Goal: Information Seeking & Learning: Learn about a topic

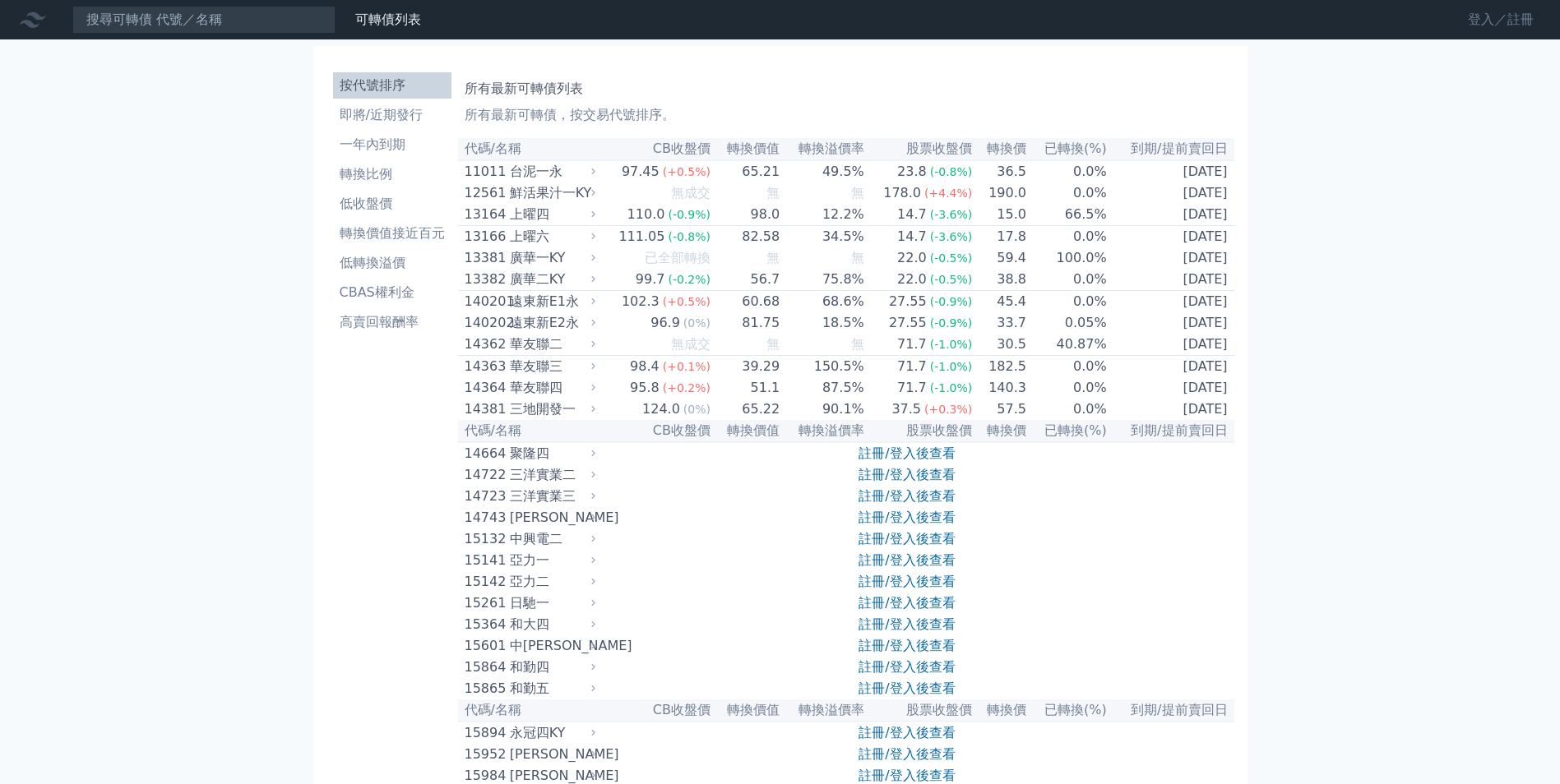
click at [1480, 21] on link "登入／註冊" at bounding box center [1500, 20] width 92 height 27
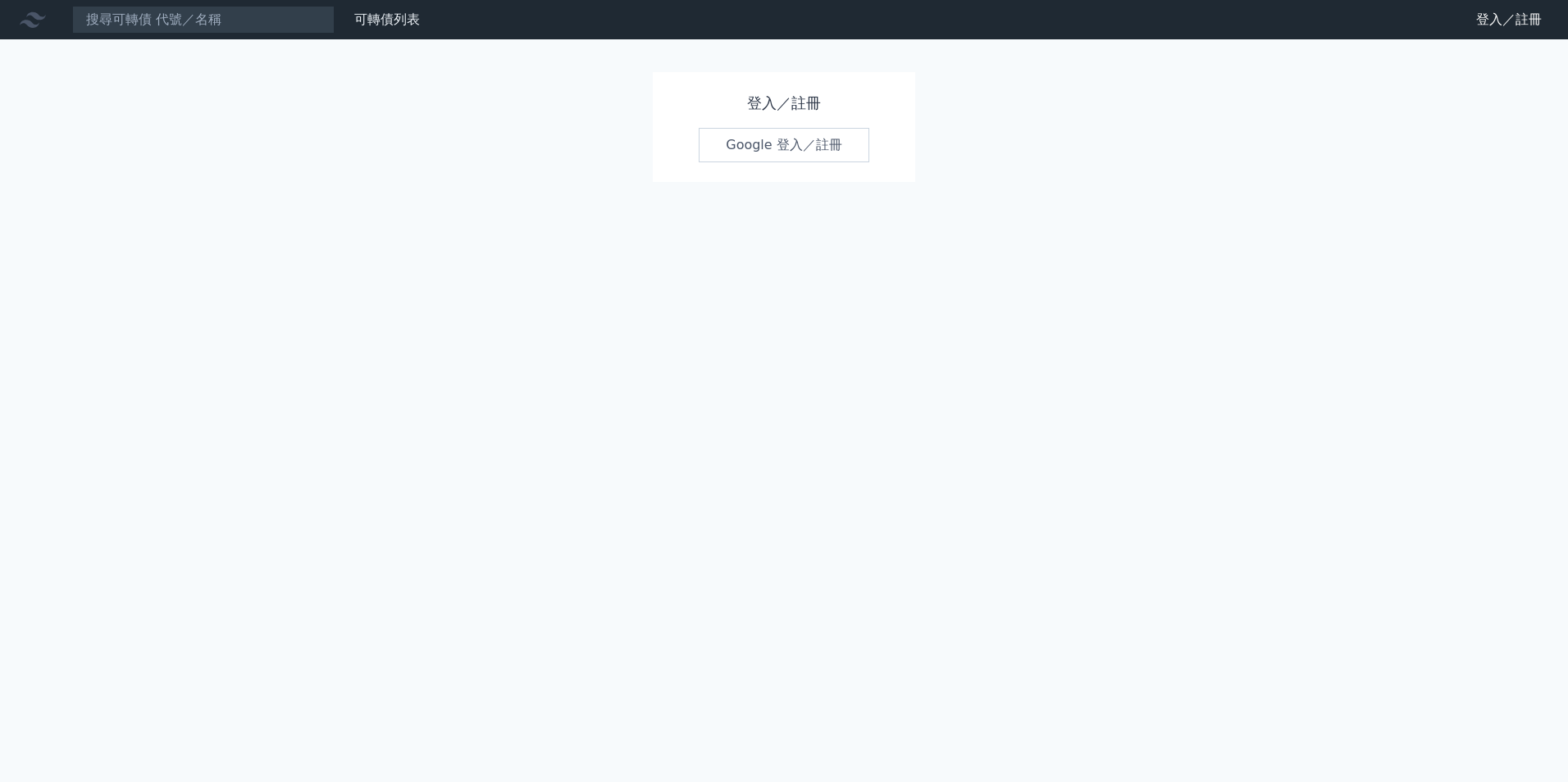
click at [781, 141] on link "Google 登入／註冊" at bounding box center [783, 145] width 171 height 34
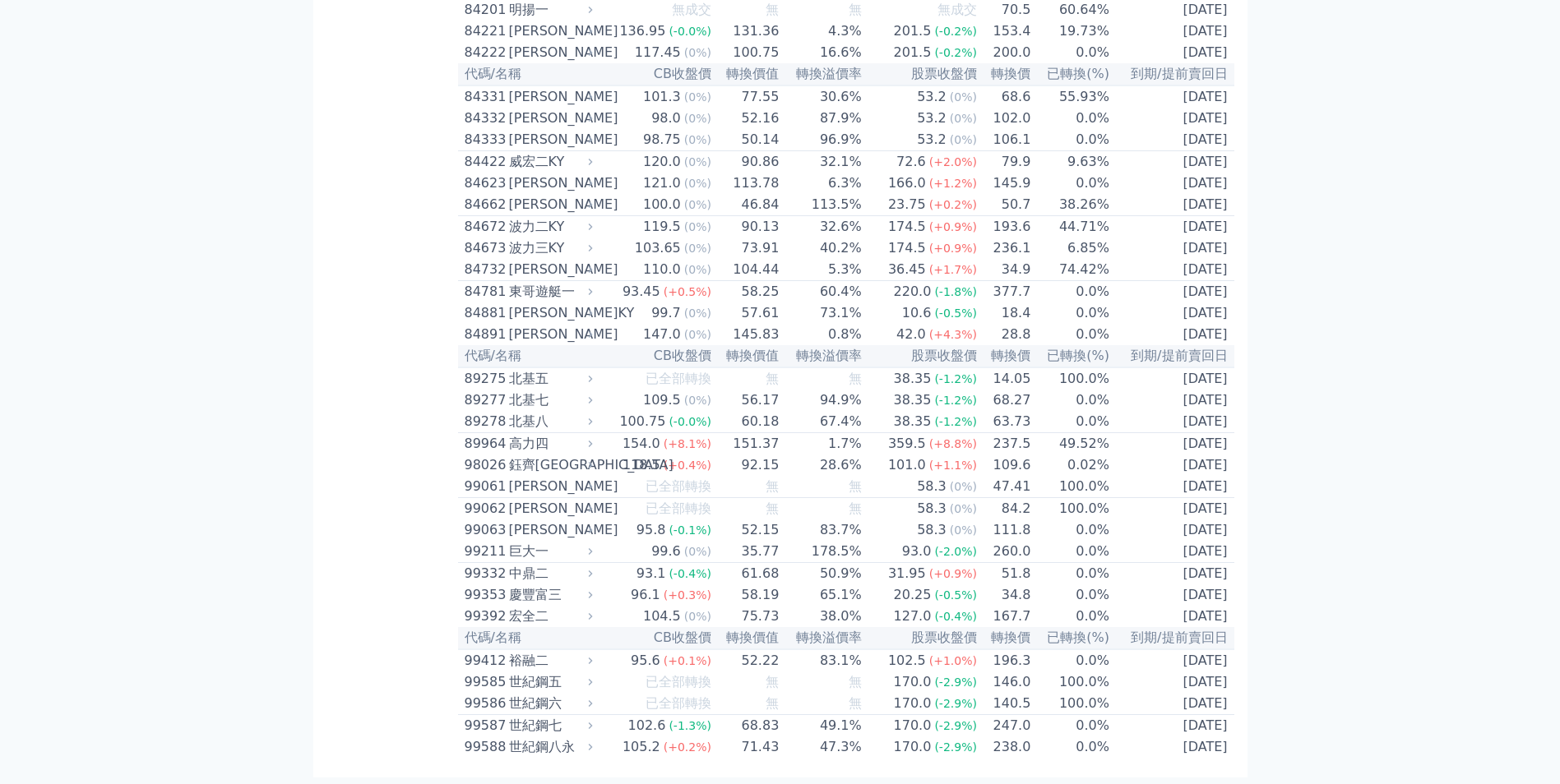
scroll to position [8871, 0]
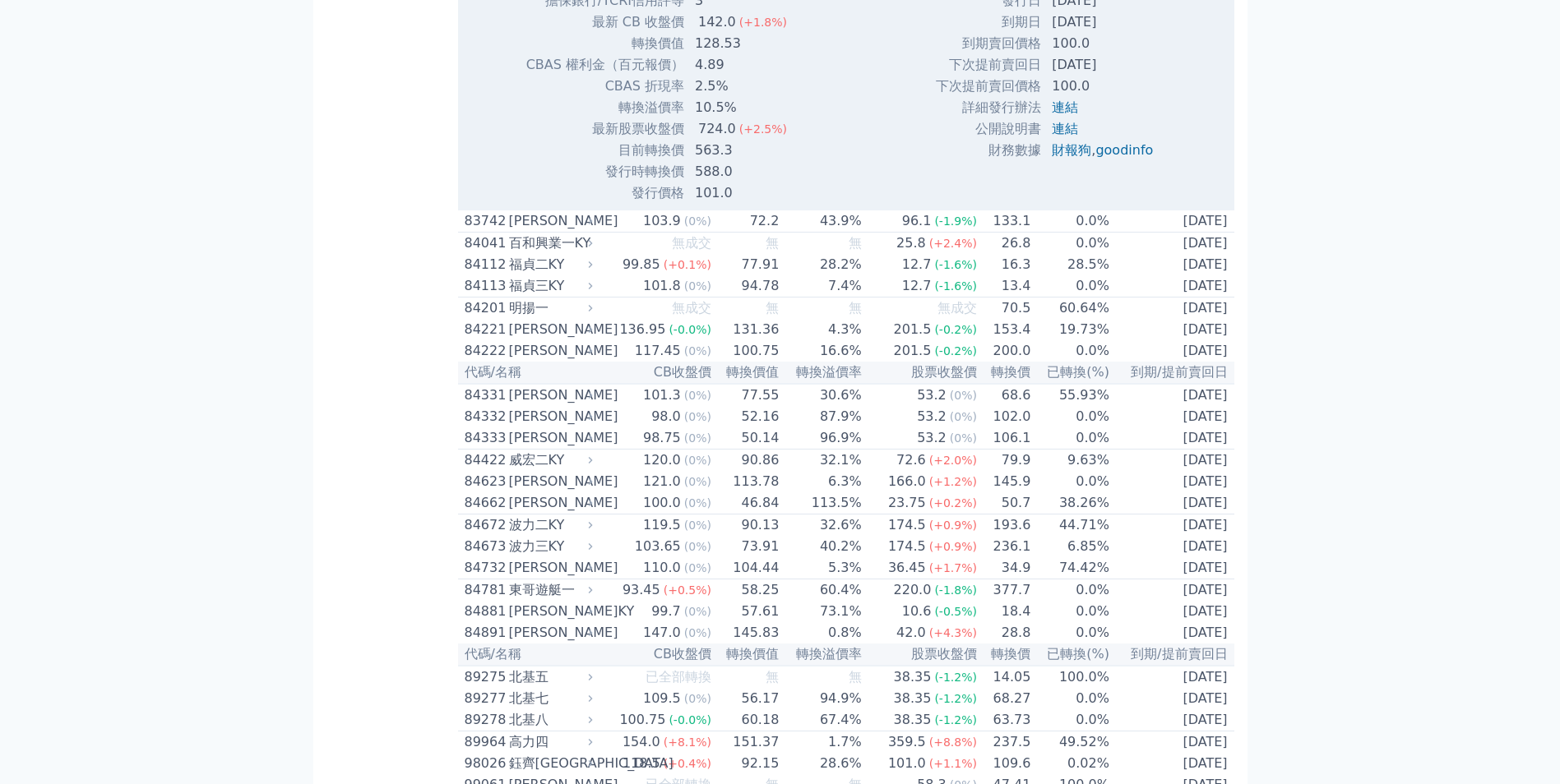
scroll to position [9200, 0]
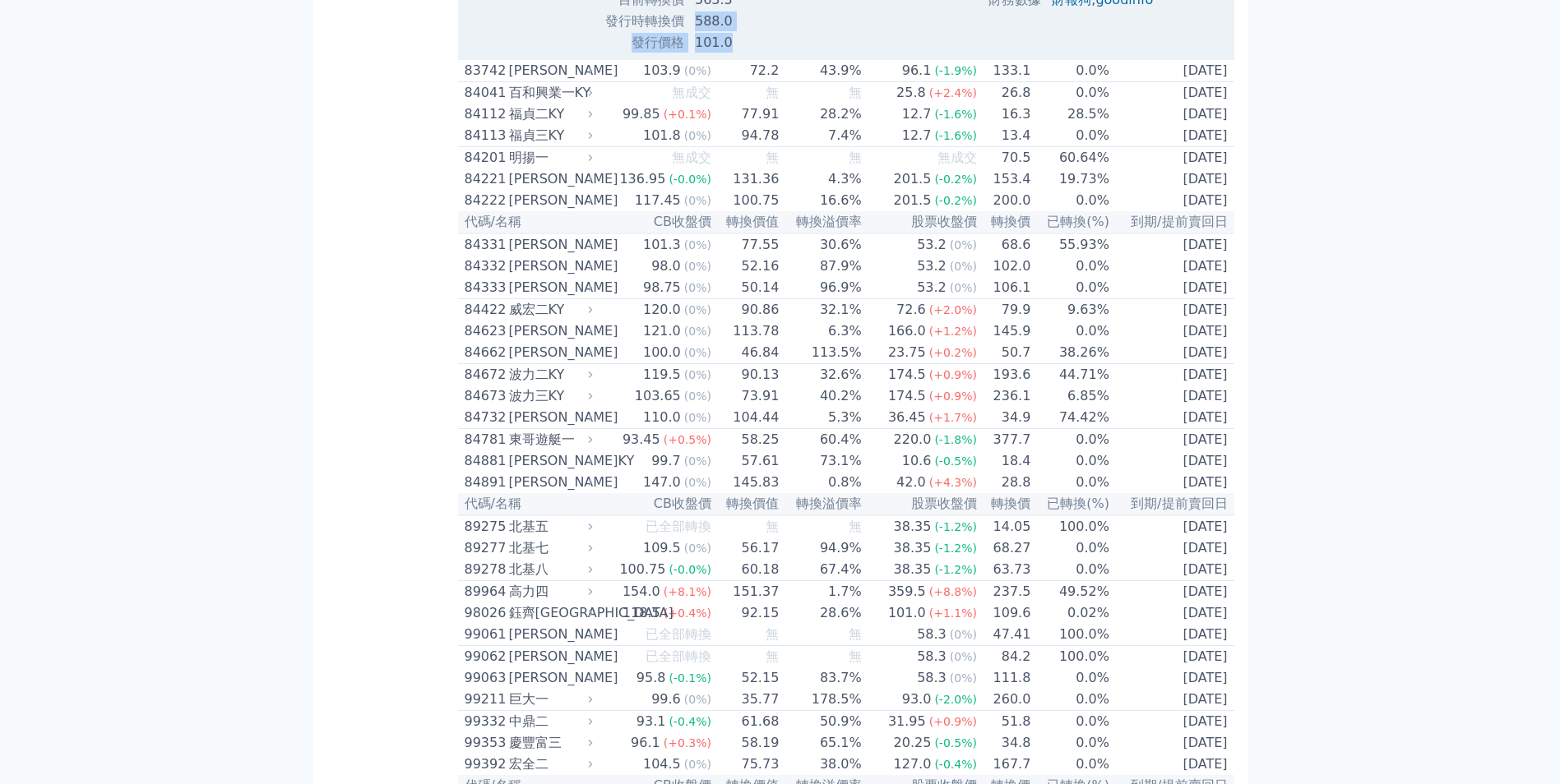
drag, startPoint x: 701, startPoint y: 672, endPoint x: 729, endPoint y: 686, distance: 31.3
click at [695, 11] on td "563.3" at bounding box center [742, 0] width 115 height 21
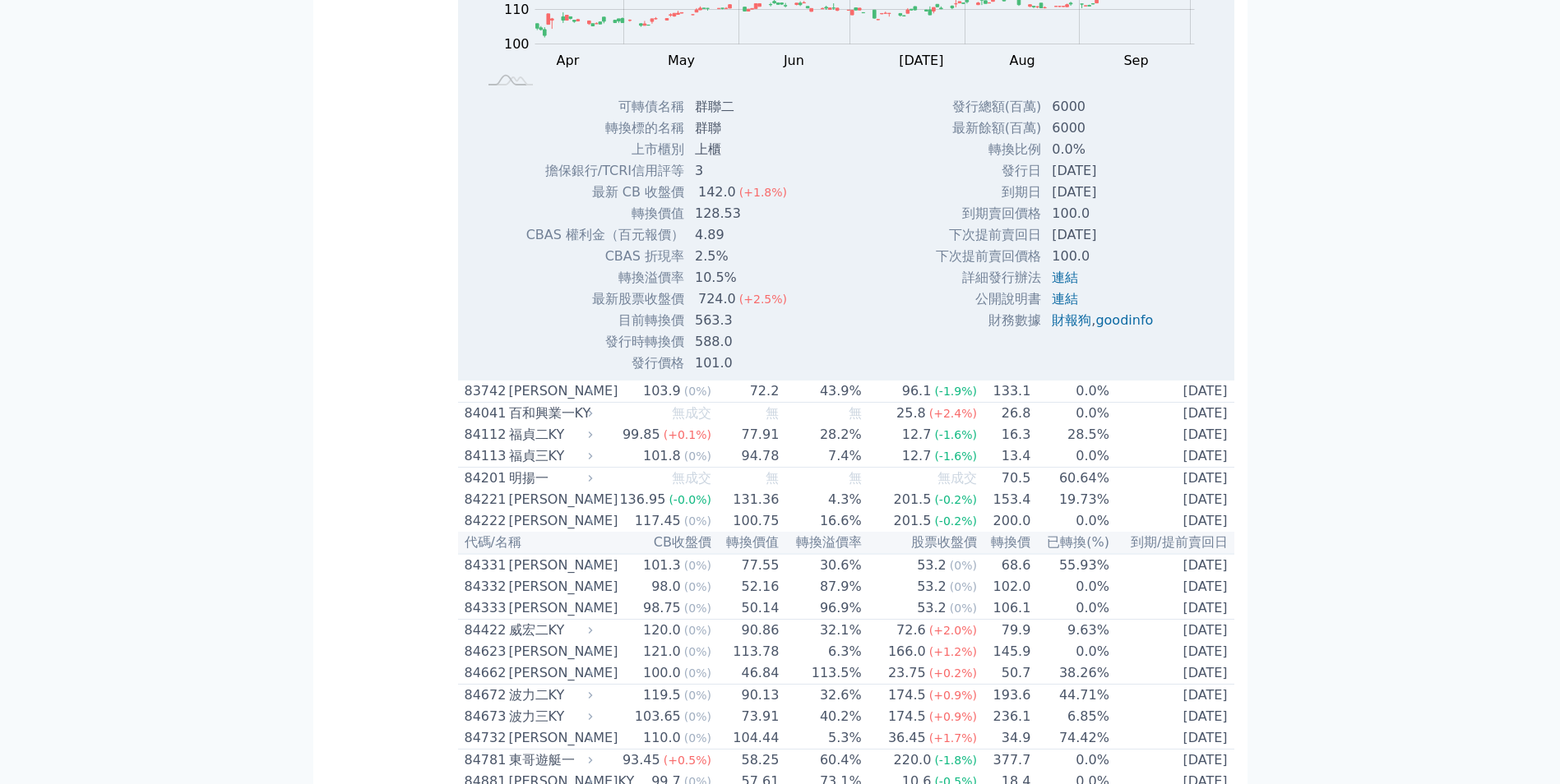
scroll to position [8871, 0]
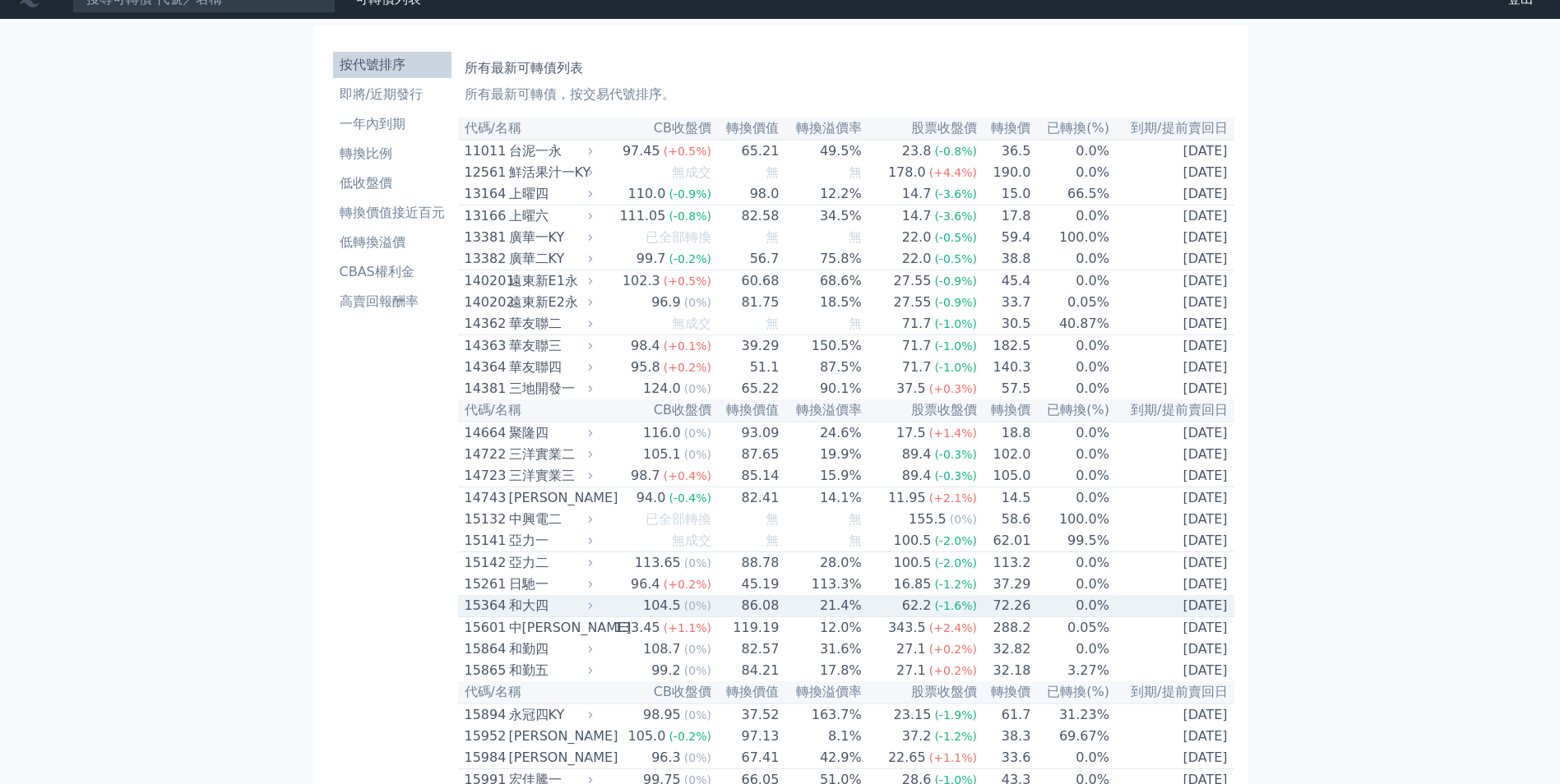
scroll to position [0, 0]
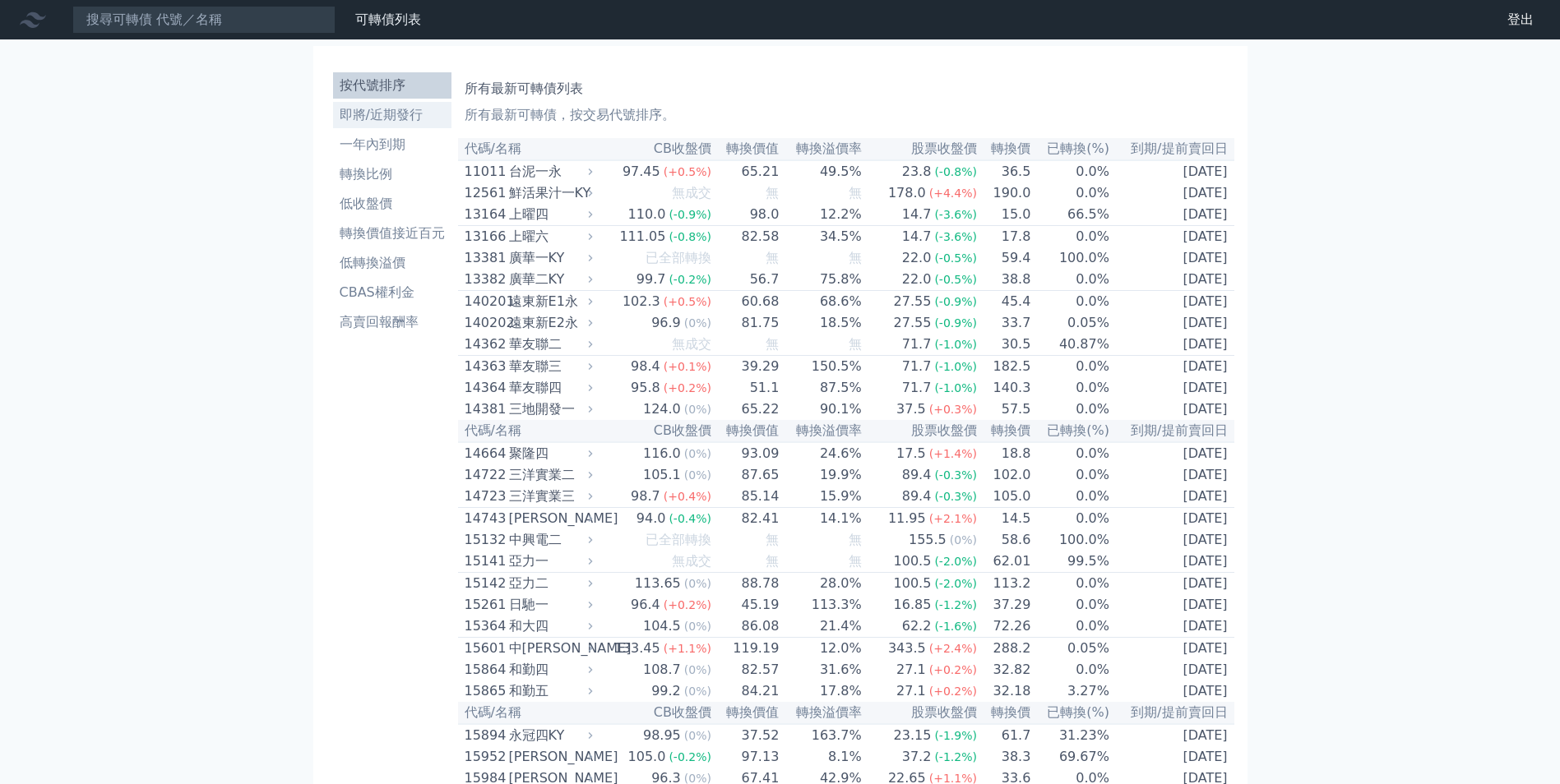
click at [392, 119] on li "即將/近期發行" at bounding box center [393, 115] width 118 height 20
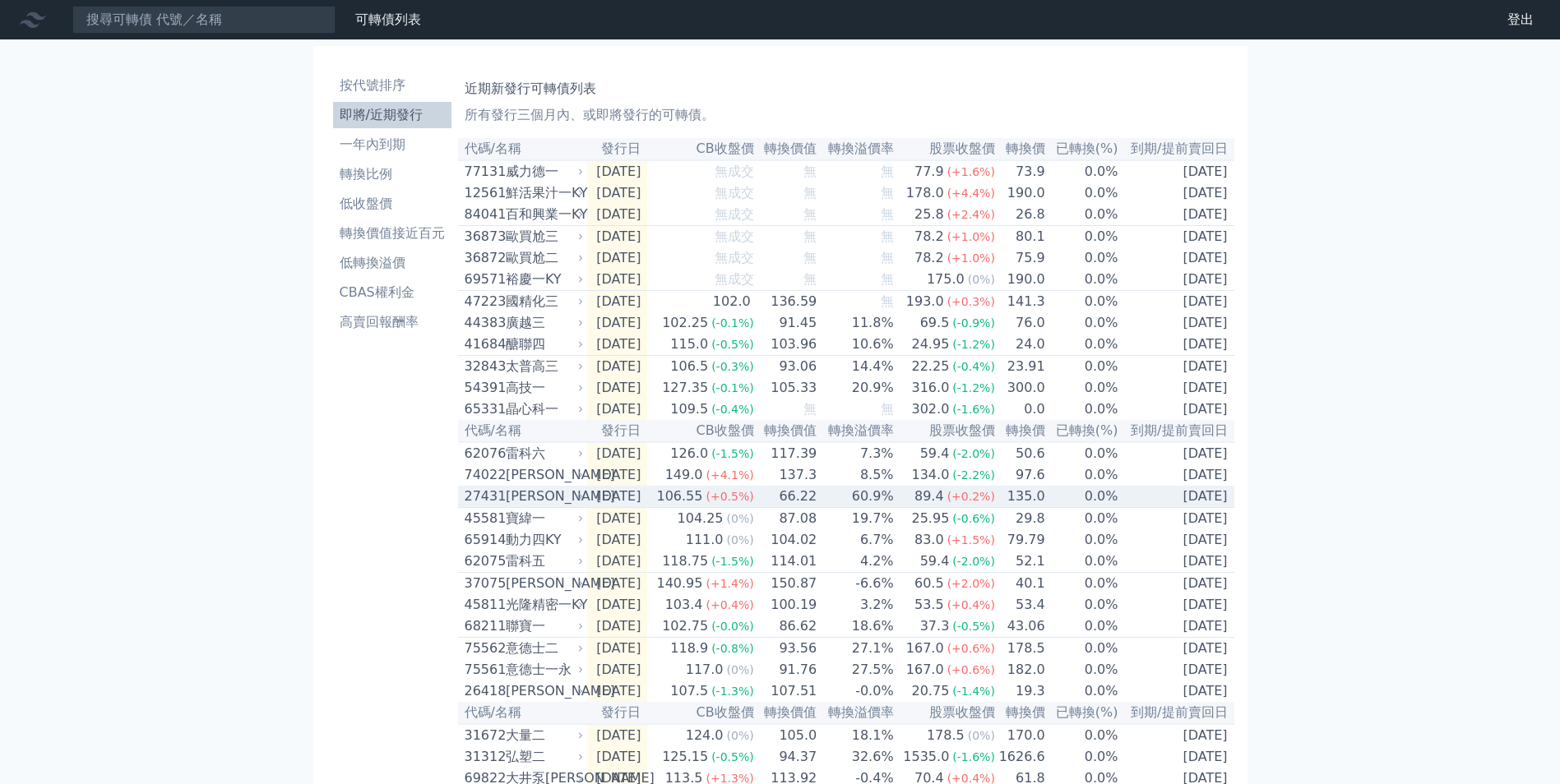
click at [582, 501] on icon at bounding box center [580, 497] width 10 height 10
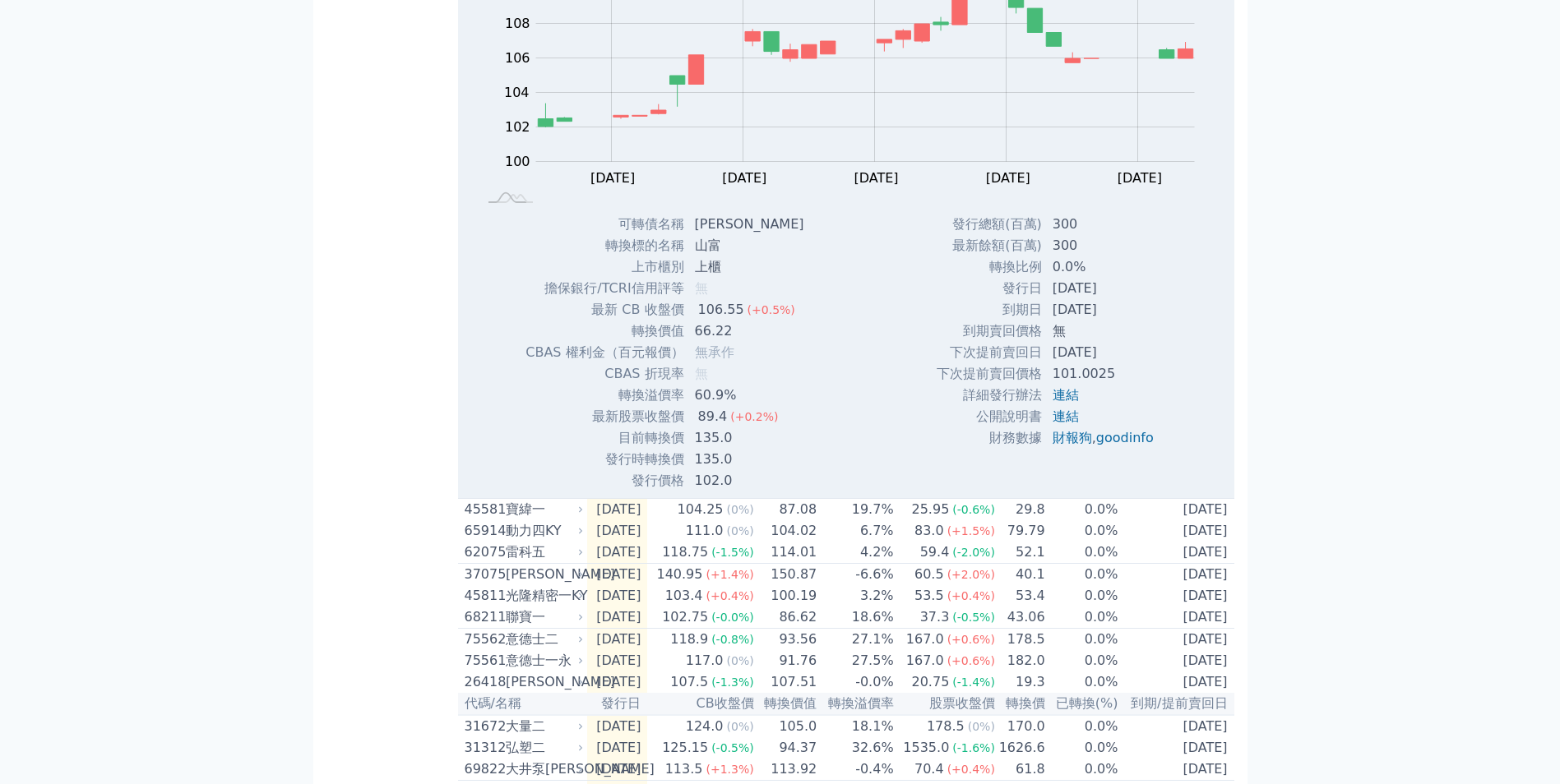
scroll to position [575, 0]
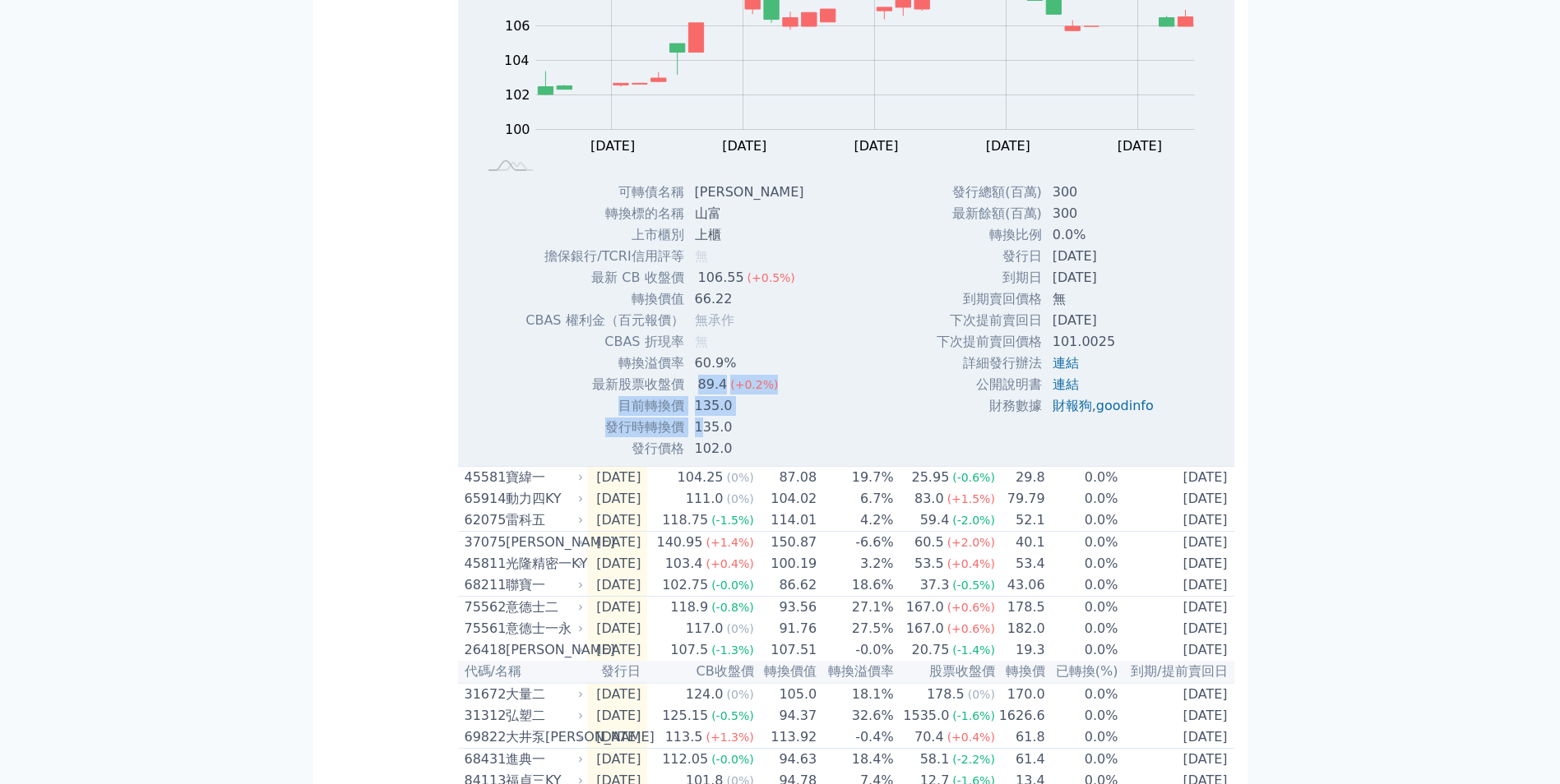
drag, startPoint x: 696, startPoint y: 416, endPoint x: 718, endPoint y: 455, distance: 44.8
click at [705, 450] on tbody "可轉債名稱 山富一 轉換標的名稱 山富 上市櫃別 上櫃 擔保銀行/TCRI信用評等 無 最新 CB 收盤價 106.55 (+0.5%) 無" at bounding box center [671, 320] width 292 height 278
click at [764, 459] on td "102.0" at bounding box center [751, 449] width 133 height 21
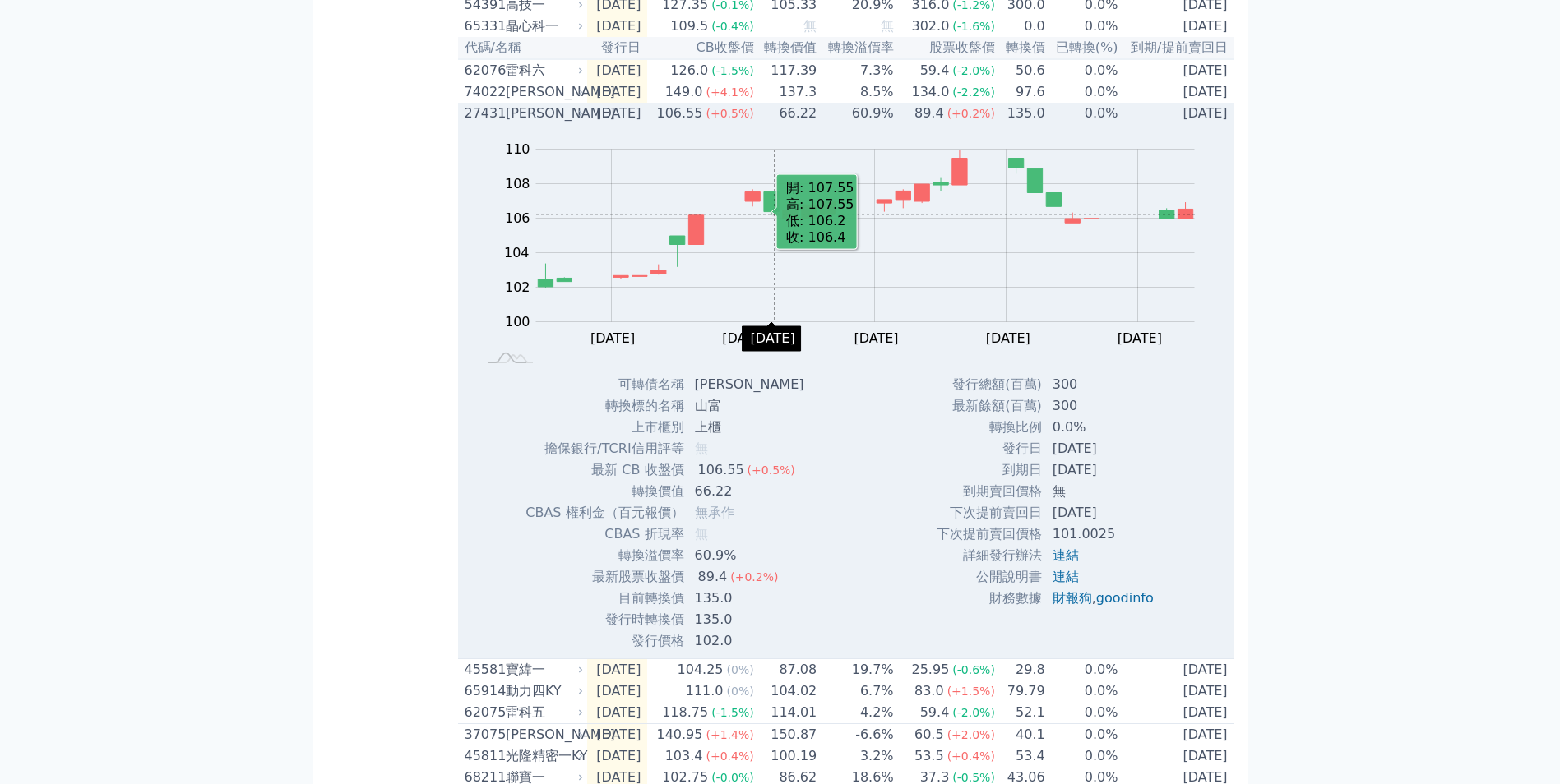
scroll to position [164, 0]
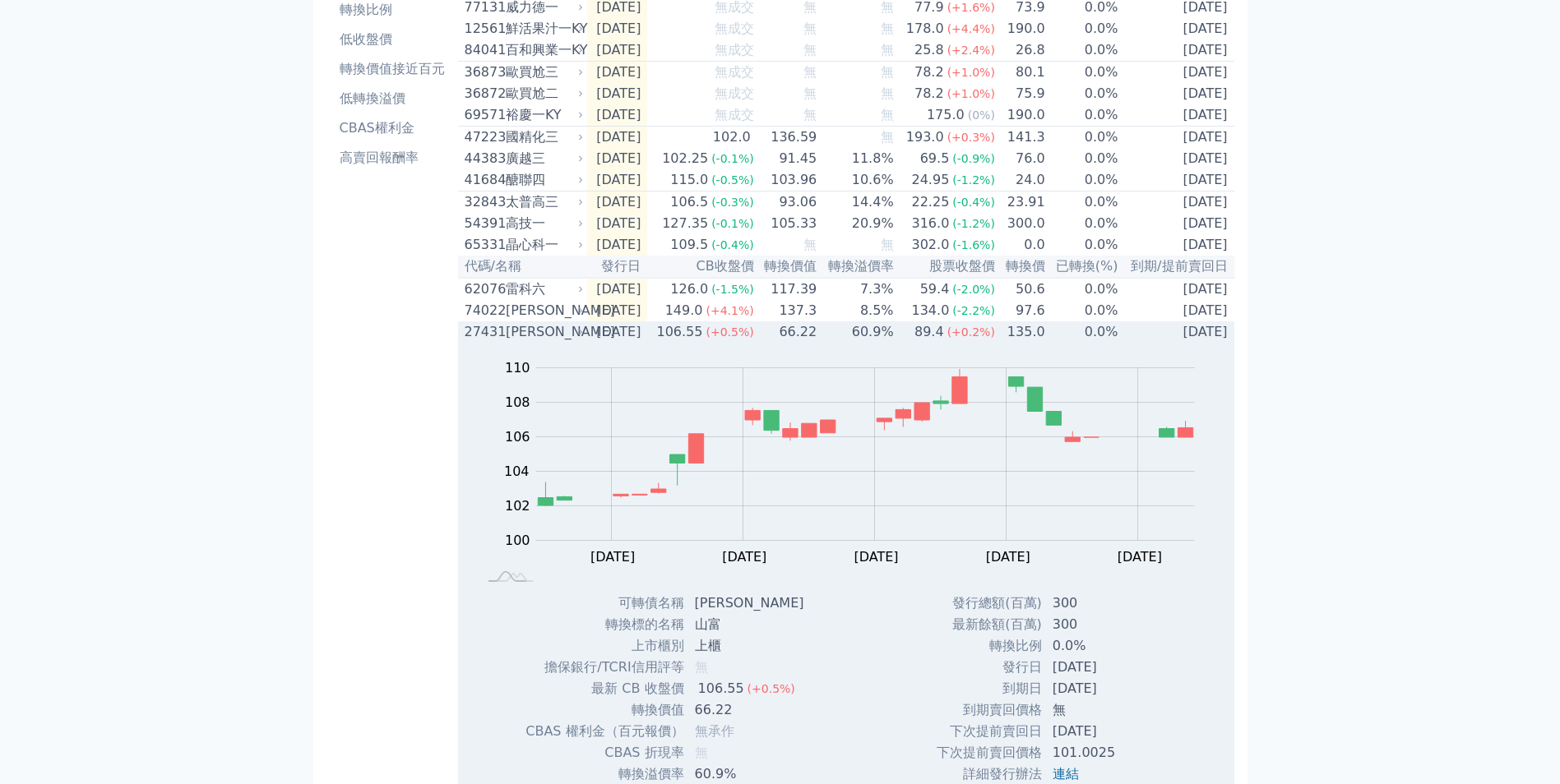
click at [586, 337] on icon at bounding box center [580, 332] width 10 height 10
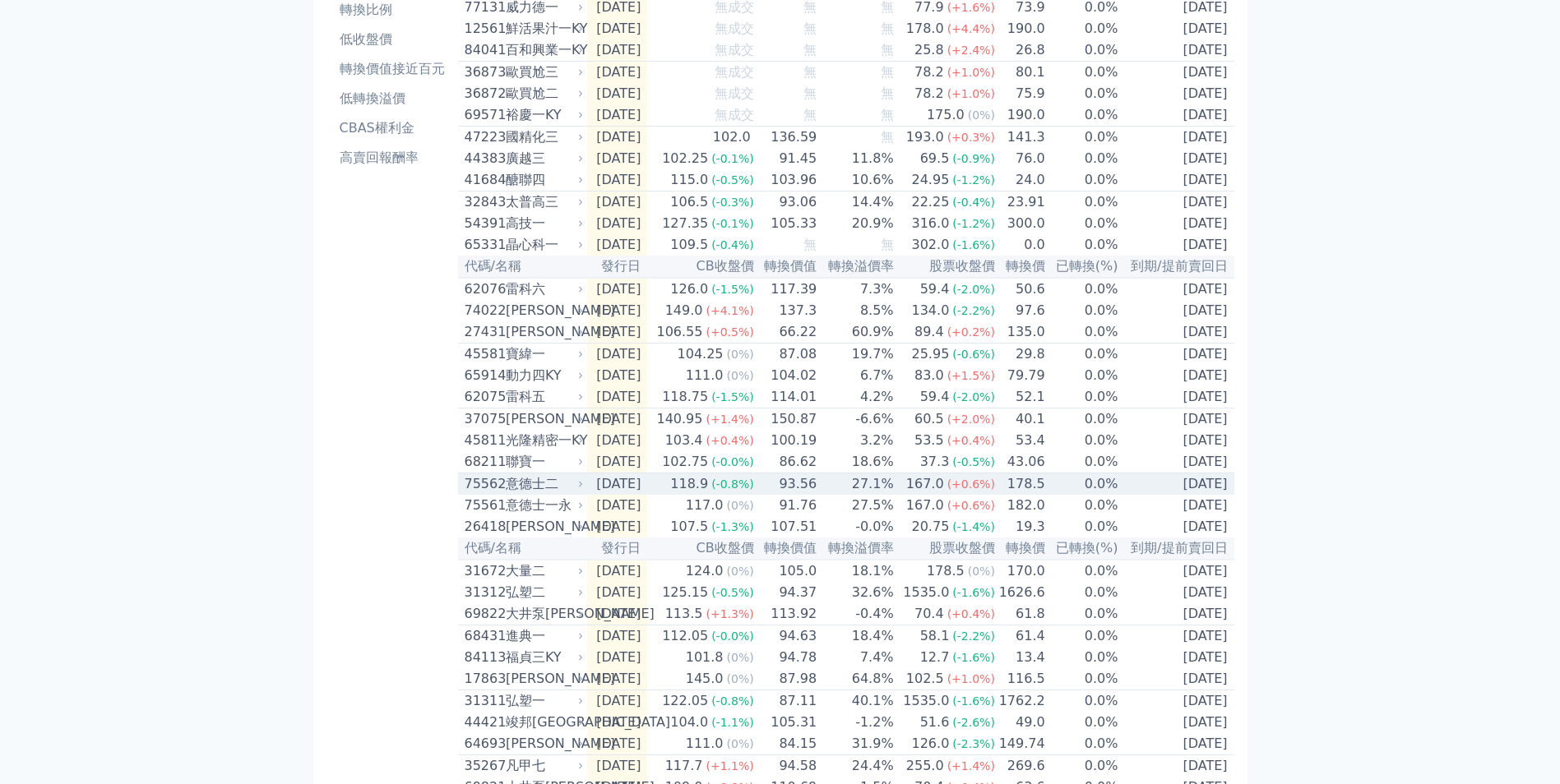
click at [581, 489] on icon at bounding box center [580, 484] width 10 height 10
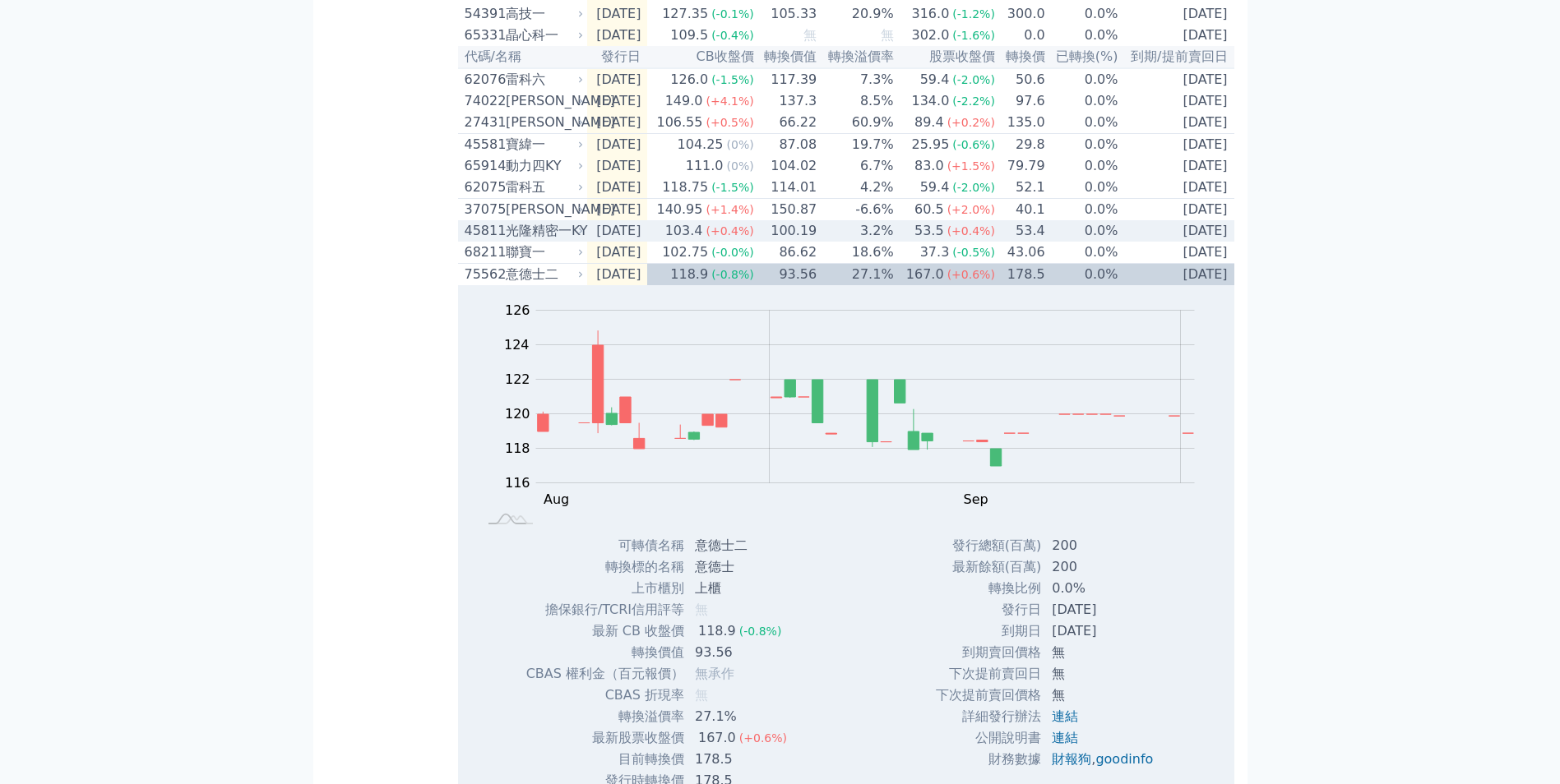
scroll to position [328, 0]
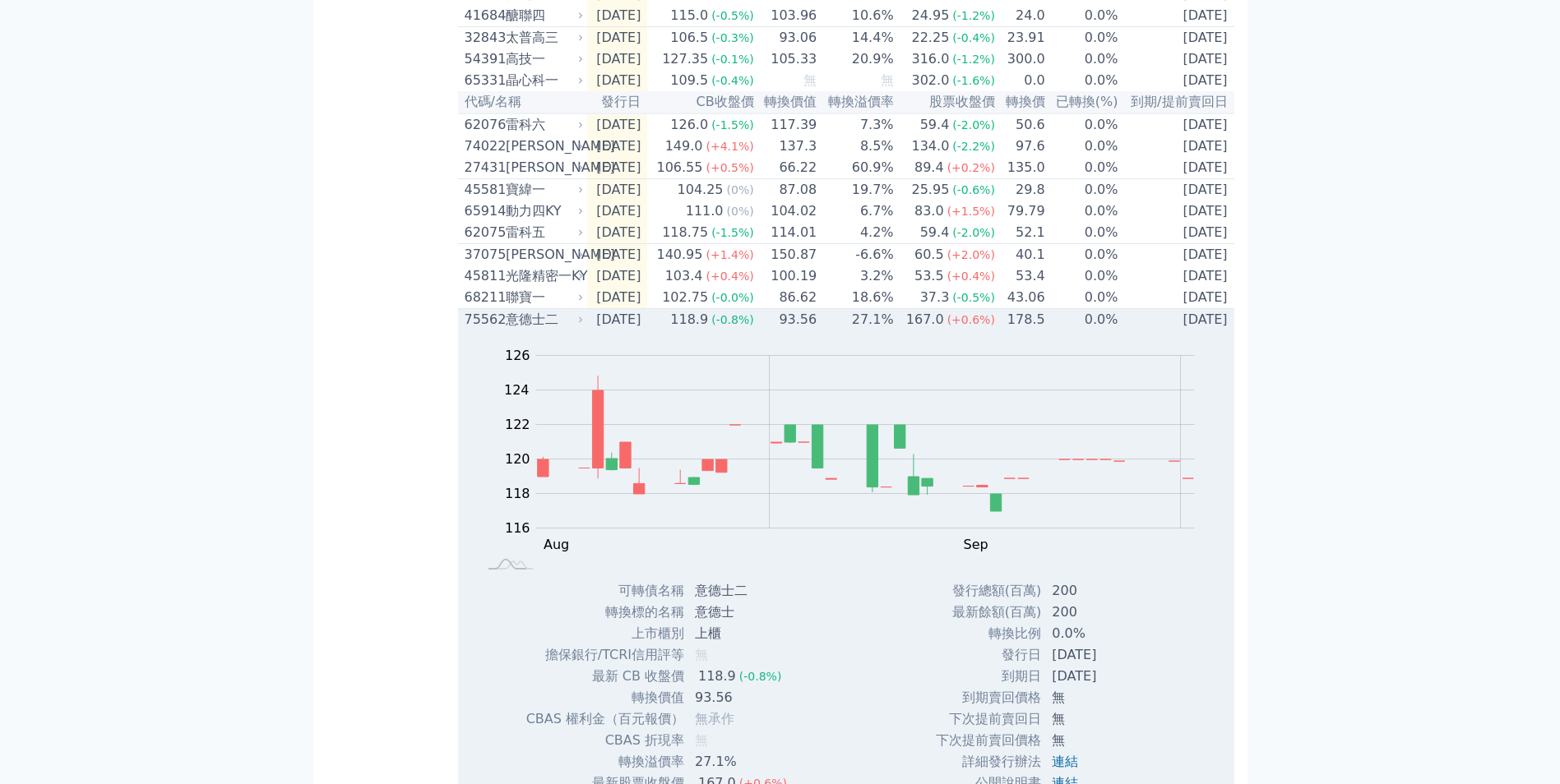
click at [585, 325] on icon at bounding box center [580, 320] width 10 height 10
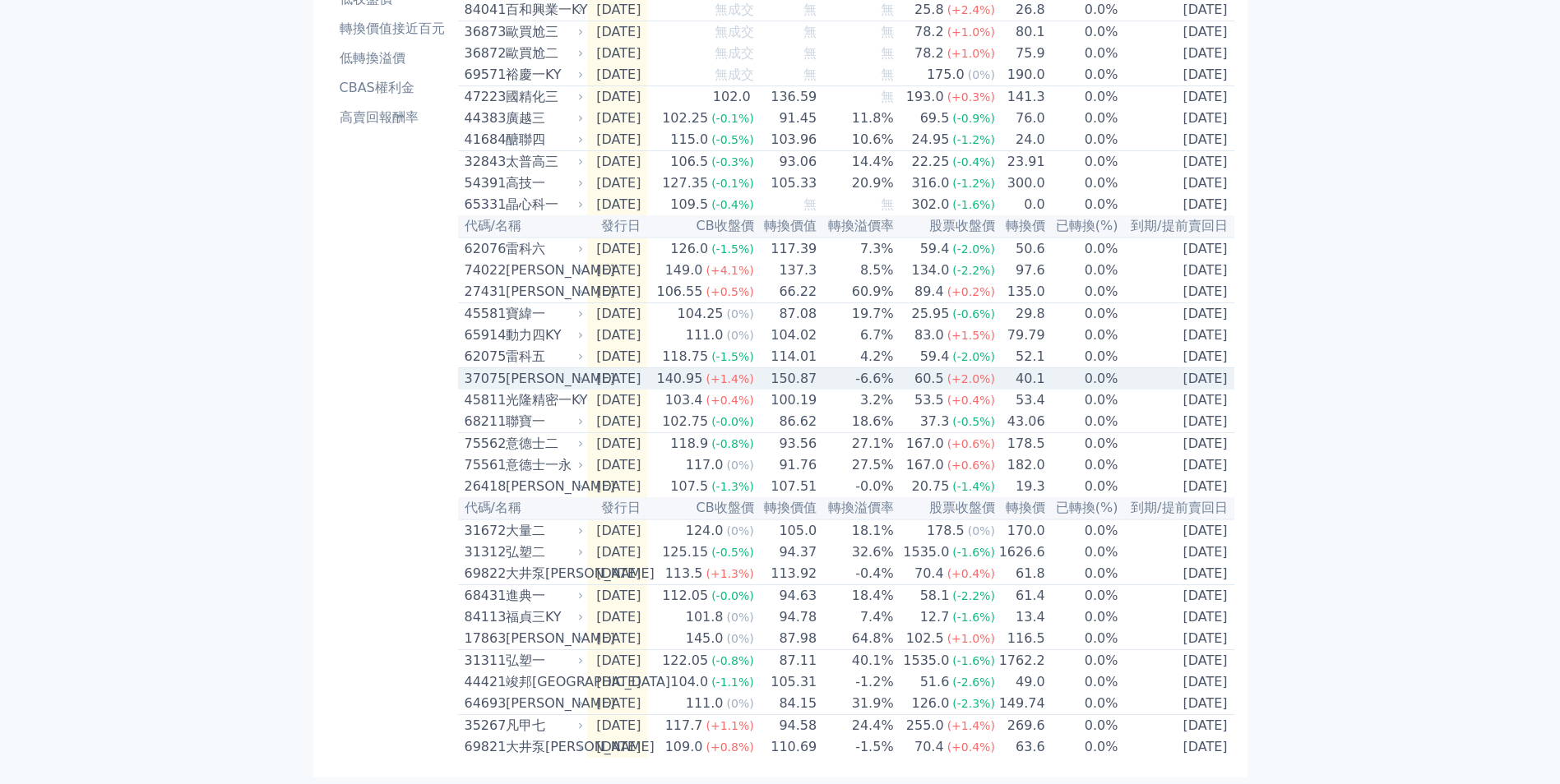
scroll to position [0, 0]
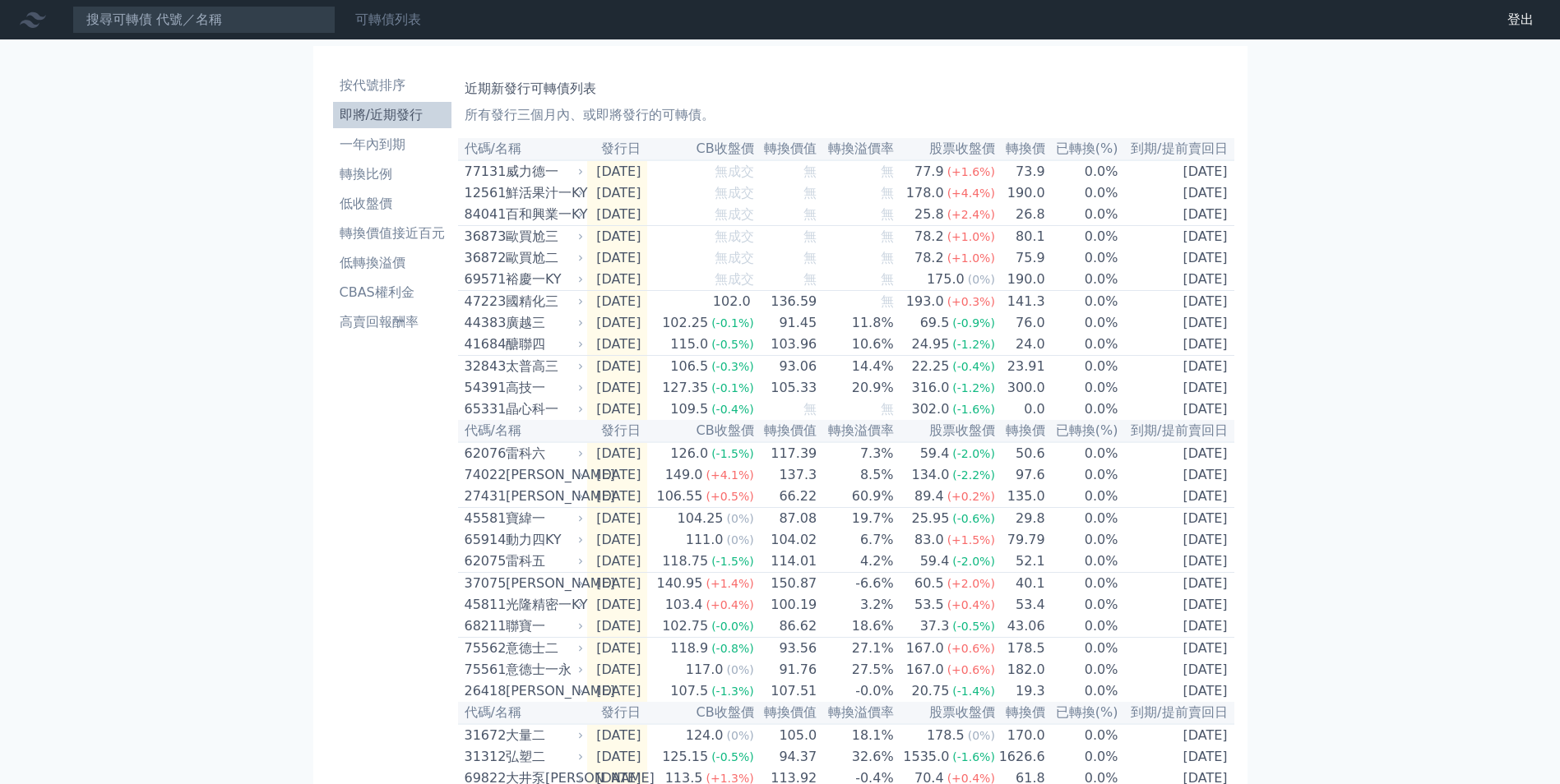
click at [415, 10] on div "可轉債列表" at bounding box center [388, 19] width 79 height 20
click at [404, 22] on link "可轉債列表" at bounding box center [388, 19] width 66 height 15
